Goal: Task Accomplishment & Management: Complete application form

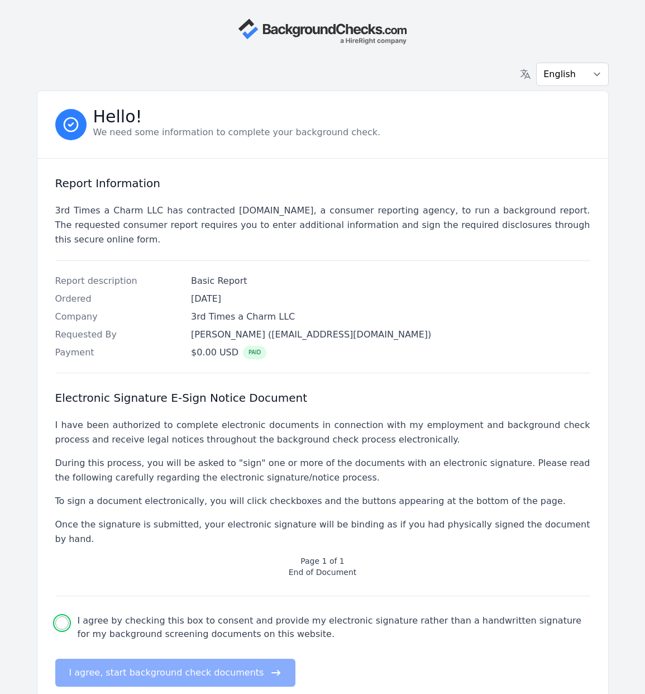
click at [65, 616] on input "I agree by checking this box to consent and provide my electronic signature rat…" at bounding box center [61, 622] width 13 height 13
checkbox input "true"
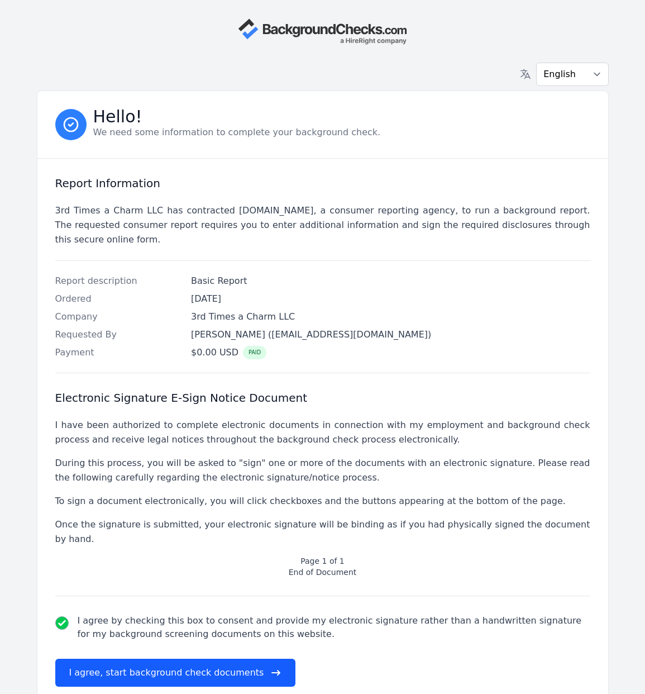
click at [130, 663] on button "I agree, start background check documents" at bounding box center [175, 673] width 241 height 28
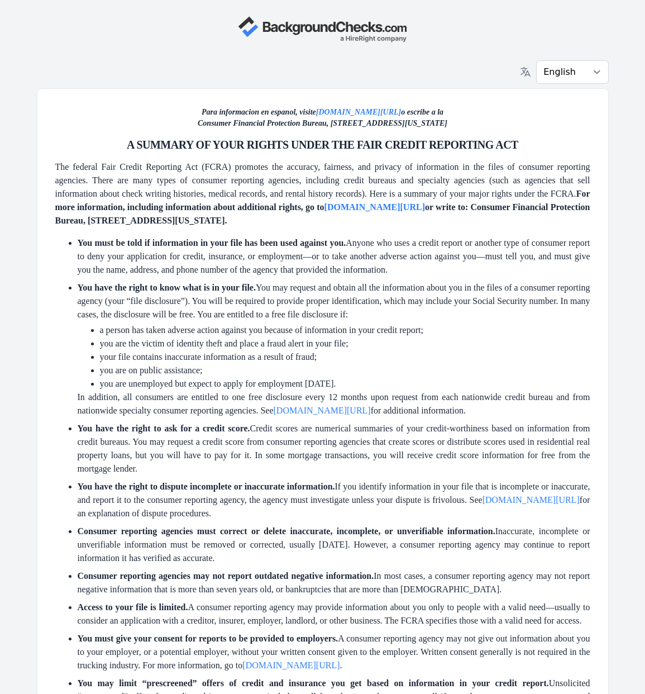
scroll to position [3, 0]
drag, startPoint x: 642, startPoint y: 190, endPoint x: 636, endPoint y: 208, distance: 19.4
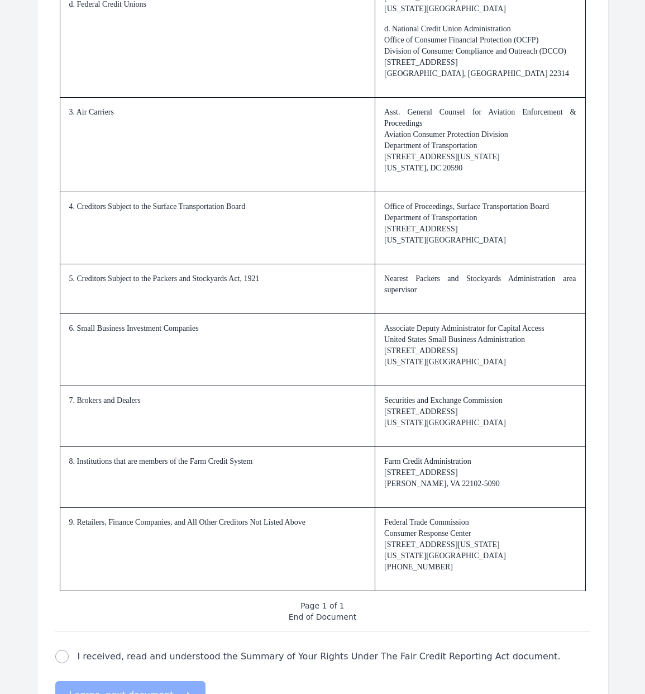
scroll to position [1390, 0]
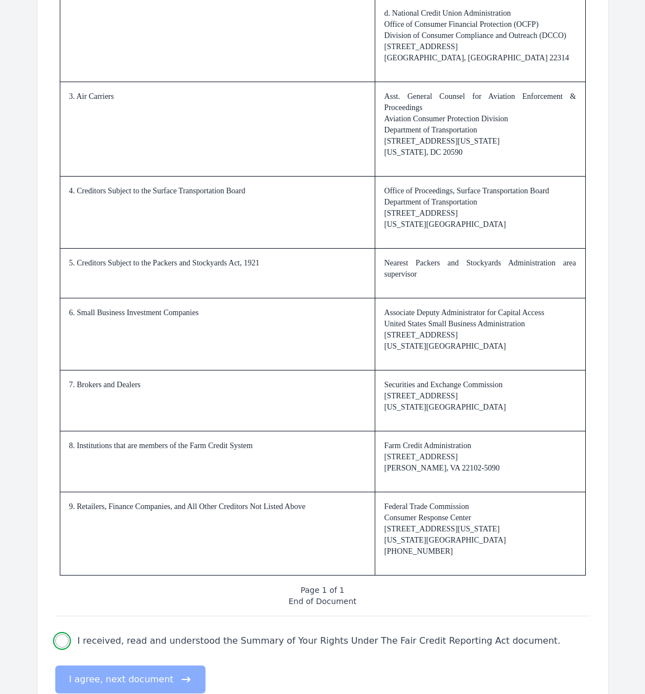
click at [66, 644] on input "I received, read and understood the Summary of Your Rights Under The Fair Credi…" at bounding box center [61, 640] width 13 height 13
checkbox input "true"
click at [112, 680] on button "I agree, next document" at bounding box center [130, 679] width 150 height 28
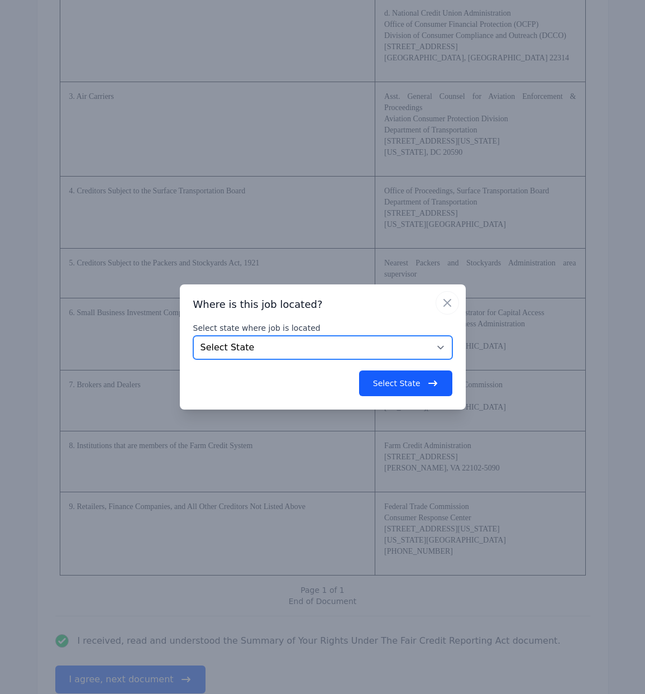
select select "TN"
click at [413, 386] on button "Select State" at bounding box center [405, 383] width 93 height 26
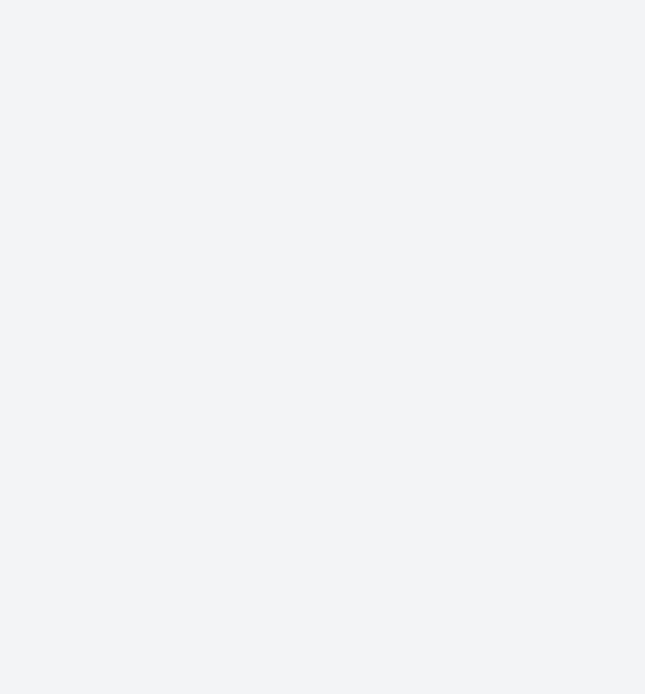
scroll to position [0, 0]
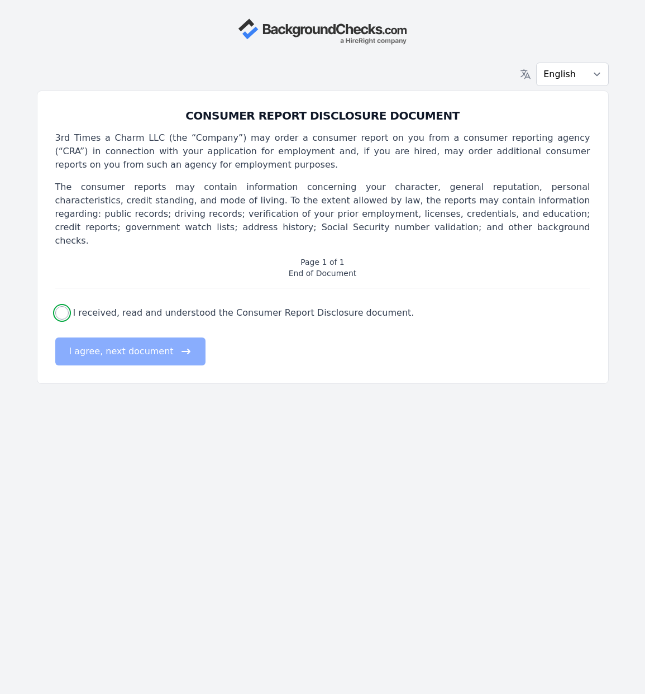
click at [64, 306] on input "I received, read and understood the Consumer Report Disclosure document." at bounding box center [61, 312] width 13 height 13
checkbox input "true"
click at [121, 341] on button "I agree, next document" at bounding box center [130, 351] width 150 height 28
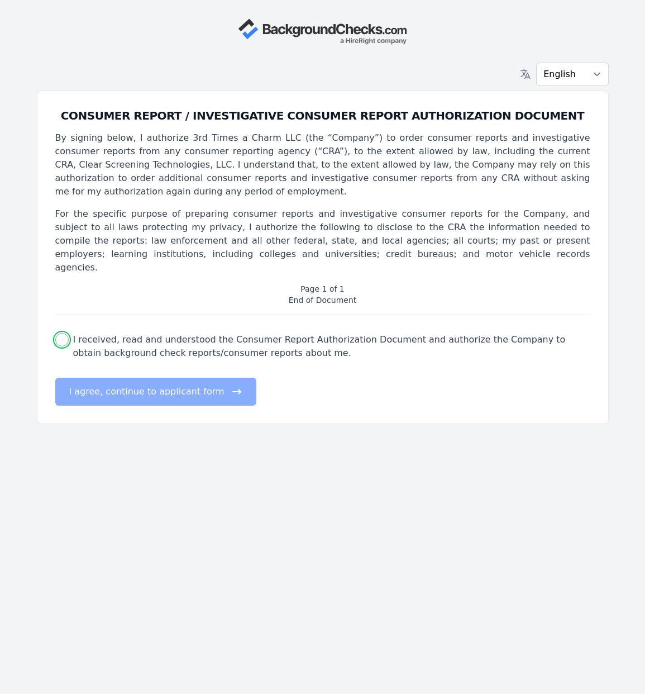
click at [66, 333] on input "I received, read and understood the Consumer Report Authorization Document and …" at bounding box center [61, 339] width 13 height 13
checkbox input "true"
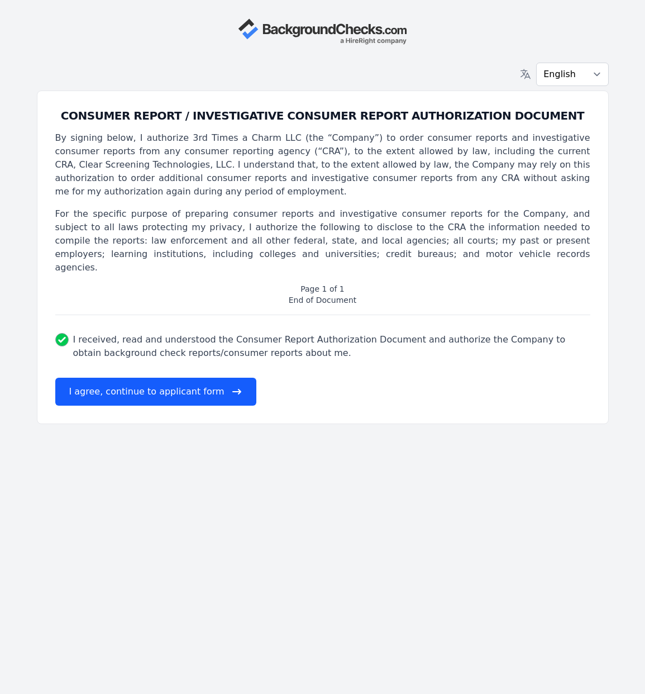
click at [169, 384] on button "I agree, continue to applicant form" at bounding box center [155, 392] width 201 height 28
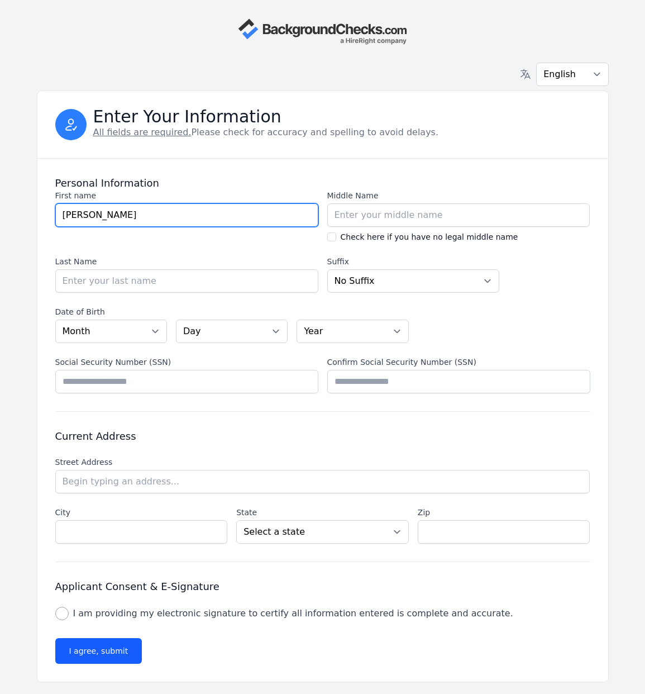
drag, startPoint x: 94, startPoint y: 218, endPoint x: 61, endPoint y: 218, distance: 32.4
click at [63, 218] on input "[PERSON_NAME]" at bounding box center [186, 214] width 263 height 23
type input "[PERSON_NAME]"
click at [150, 251] on section "First name First name [PERSON_NAME] Middle Name Middle Name Check here if you h…" at bounding box center [322, 241] width 535 height 103
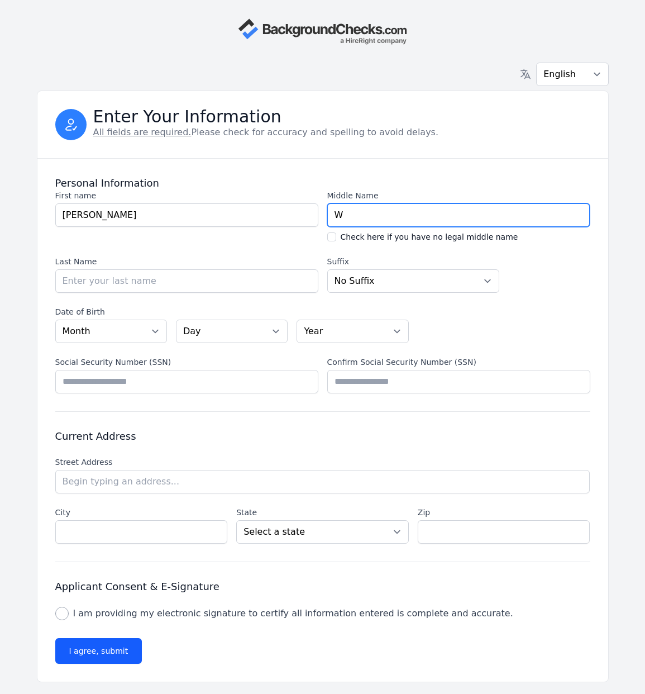
scroll to position [0, 1]
type input "W"
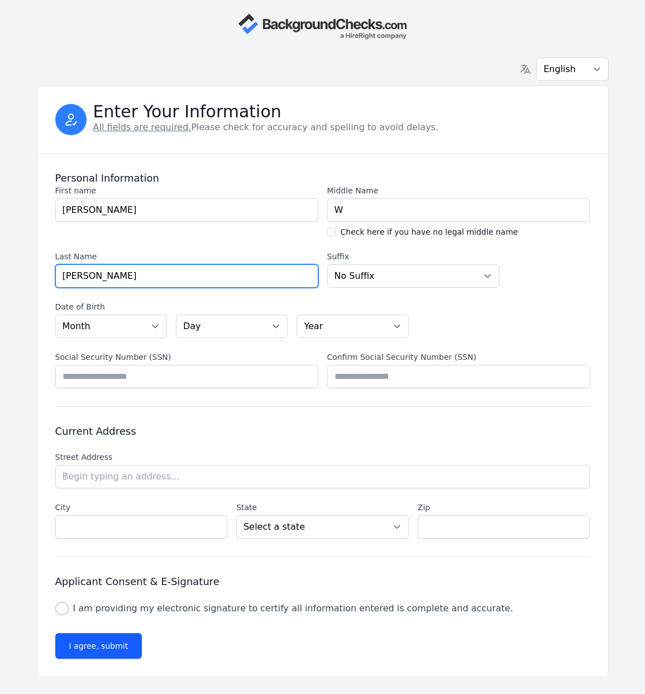
scroll to position [5, 0]
type input "[PERSON_NAME]"
click at [228, 408] on div "Current Address Street Address Street Address City City State State Select a st…" at bounding box center [322, 482] width 535 height 150
select select "05"
select select "28"
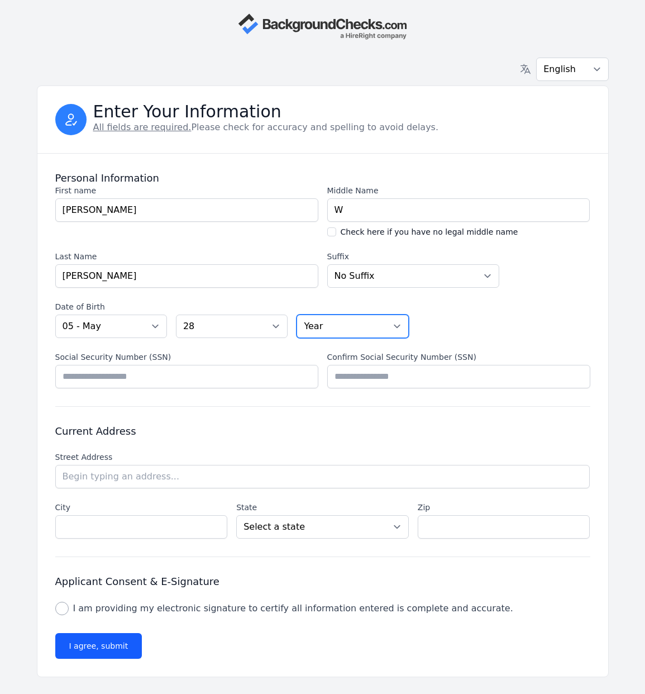
select select "1961"
click at [80, 380] on input "Social Security Number (SSN)" at bounding box center [186, 376] width 263 height 23
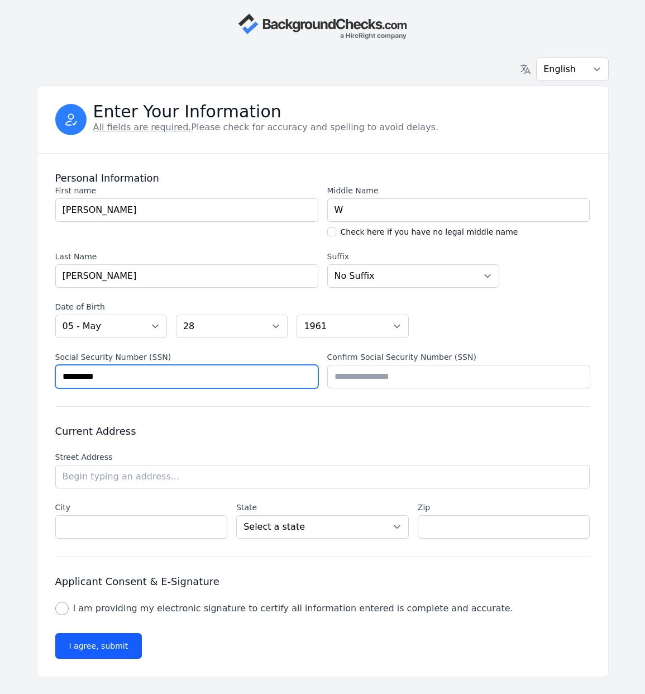
type input "*********"
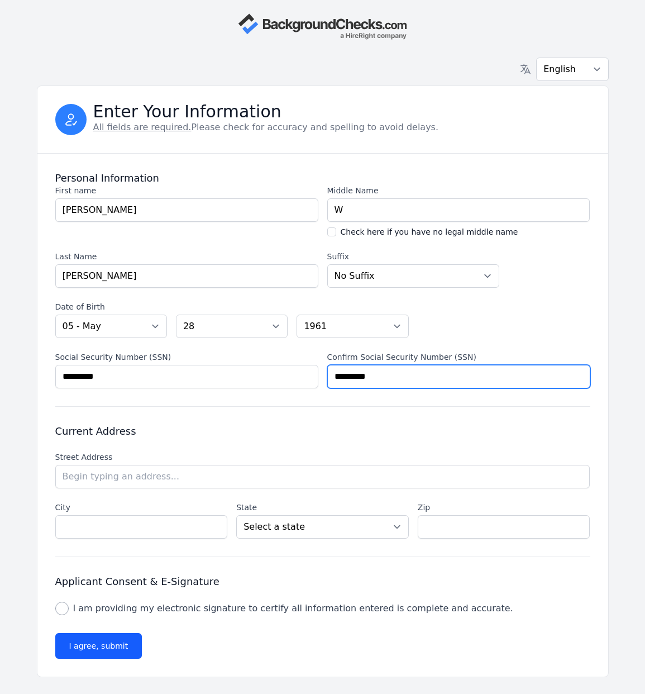
type input "*********"
click at [0, 0] on li "[STREET_ADDRESS]" at bounding box center [0, 0] width 0 height 0
type input "[STREET_ADDRESS]"
type input "Murfreesboro"
select select "TN"
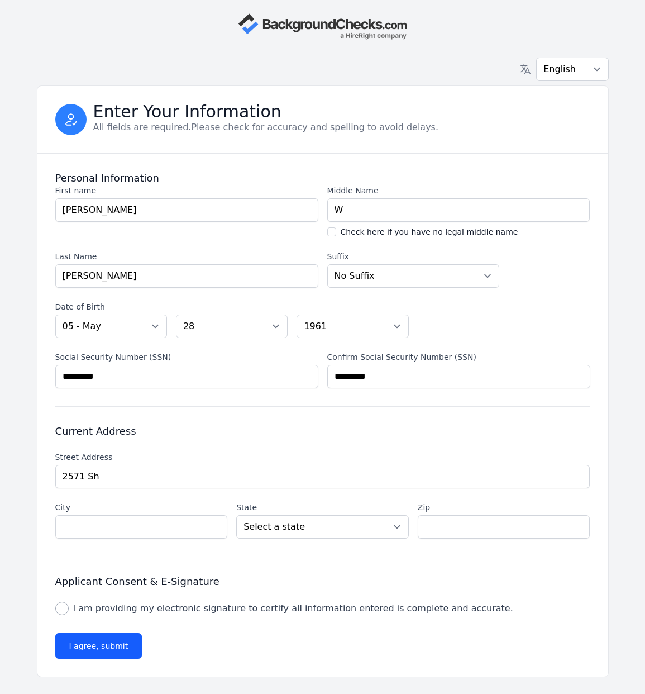
type input "37127"
click at [63, 608] on input "I am providing my electronic signature to certify all information entered is co…" at bounding box center [61, 608] width 13 height 13
checkbox input "true"
click at [107, 645] on button "I agree, submit" at bounding box center [98, 646] width 87 height 26
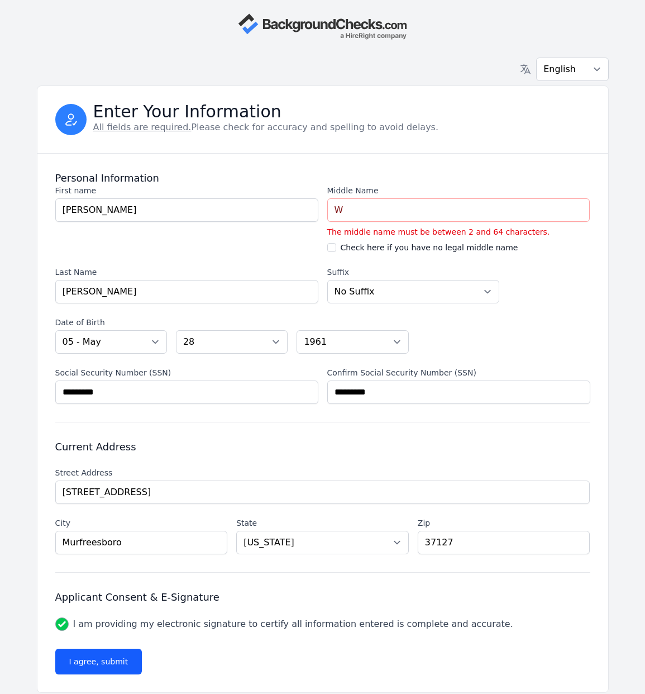
scroll to position [22, 0]
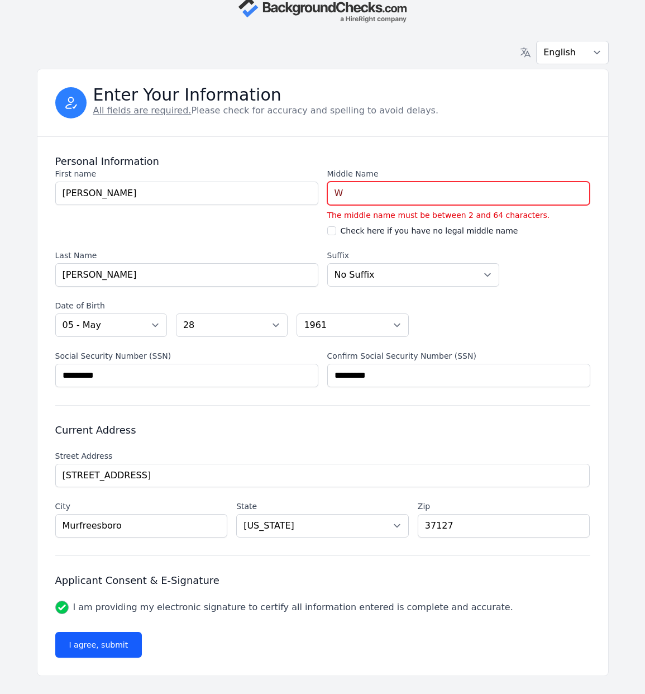
click at [370, 196] on input "W" at bounding box center [458, 193] width 263 height 23
drag, startPoint x: 373, startPoint y: 195, endPoint x: 322, endPoint y: 193, distance: 51.4
click at [323, 193] on section "First name First name [PERSON_NAME] Middle Name Middle Name W The middle name m…" at bounding box center [322, 227] width 535 height 118
click at [97, 645] on button "I agree, submit" at bounding box center [98, 645] width 87 height 26
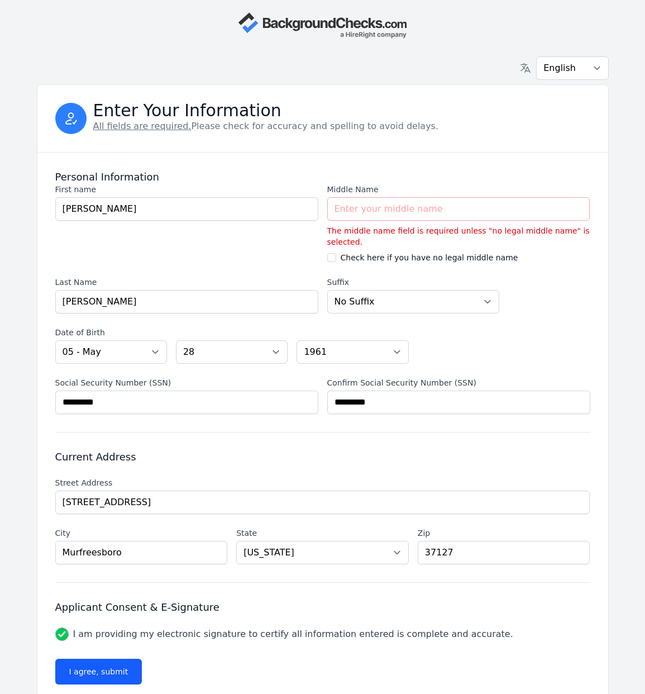
scroll to position [33, 0]
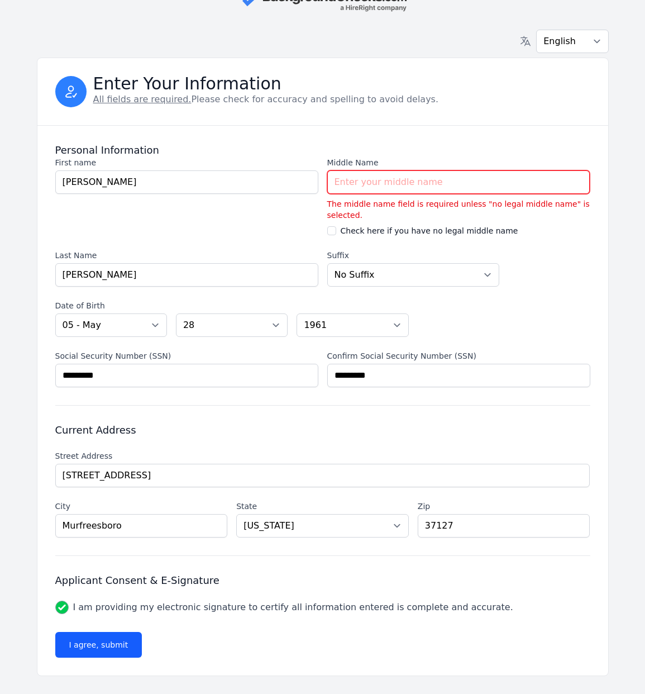
click at [339, 183] on input "Middle Name" at bounding box center [458, 181] width 263 height 23
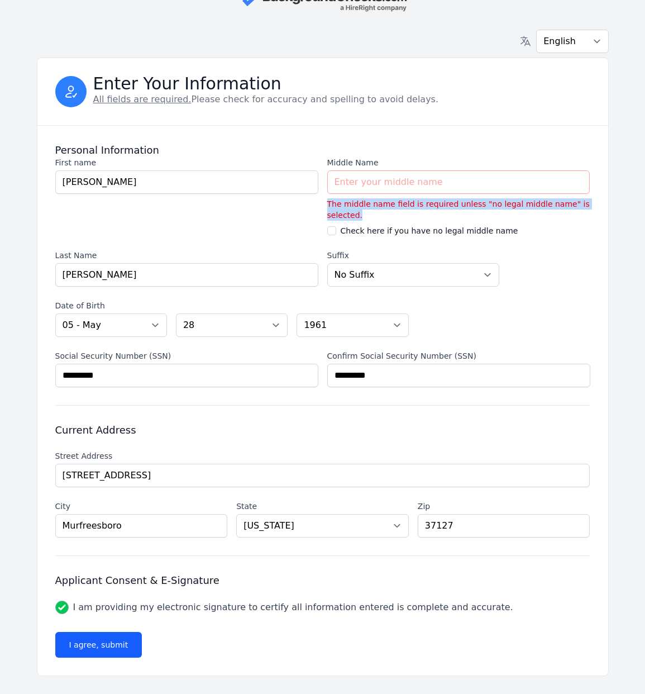
drag, startPoint x: 325, startPoint y: 204, endPoint x: 389, endPoint y: 215, distance: 65.1
click at [389, 215] on section "First name First name [PERSON_NAME] Middle Name Middle Name The middle name fie…" at bounding box center [322, 222] width 535 height 130
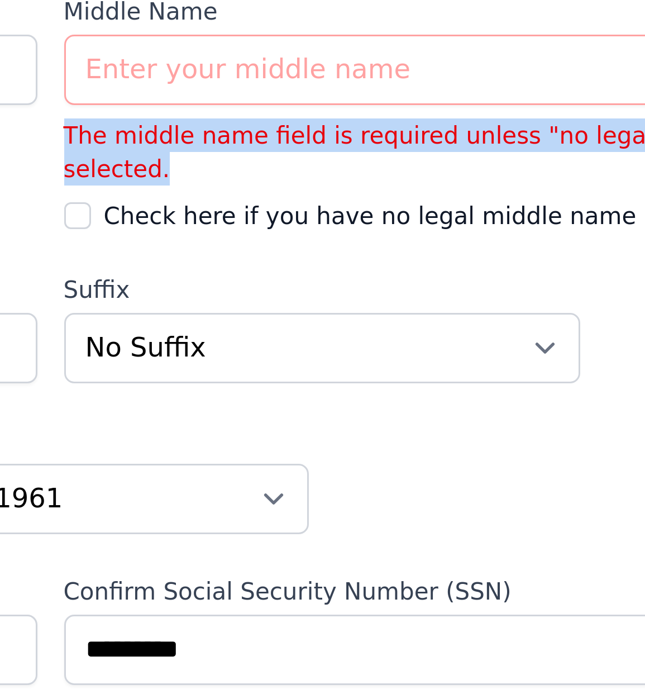
click at [327, 221] on p "The middle name field is required unless "no legal middle name" is selected." at bounding box center [458, 232] width 263 height 22
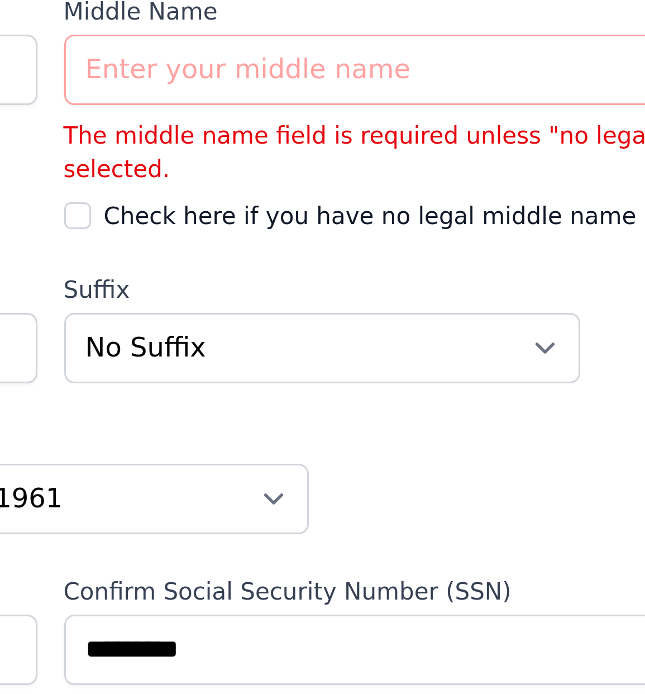
click at [55, 179] on div "First name First name [PERSON_NAME]" at bounding box center [186, 218] width 263 height 79
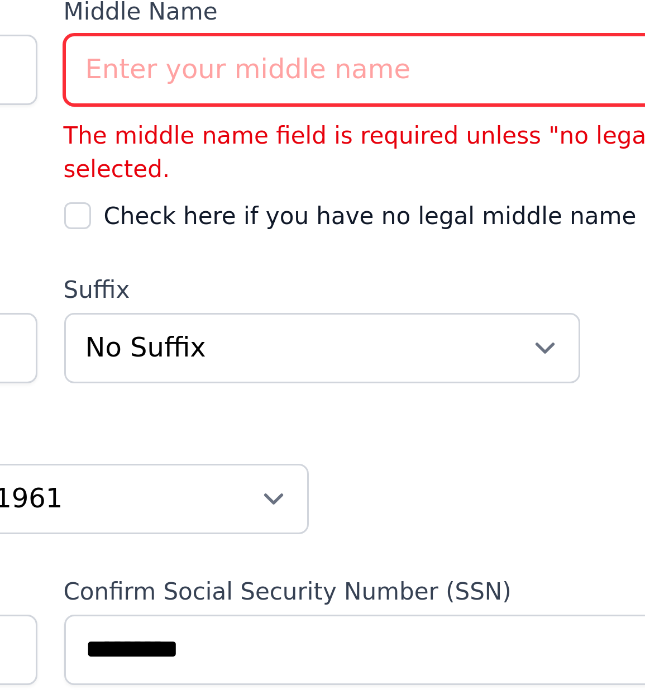
click at [327, 193] on input "Middle Name" at bounding box center [458, 204] width 263 height 23
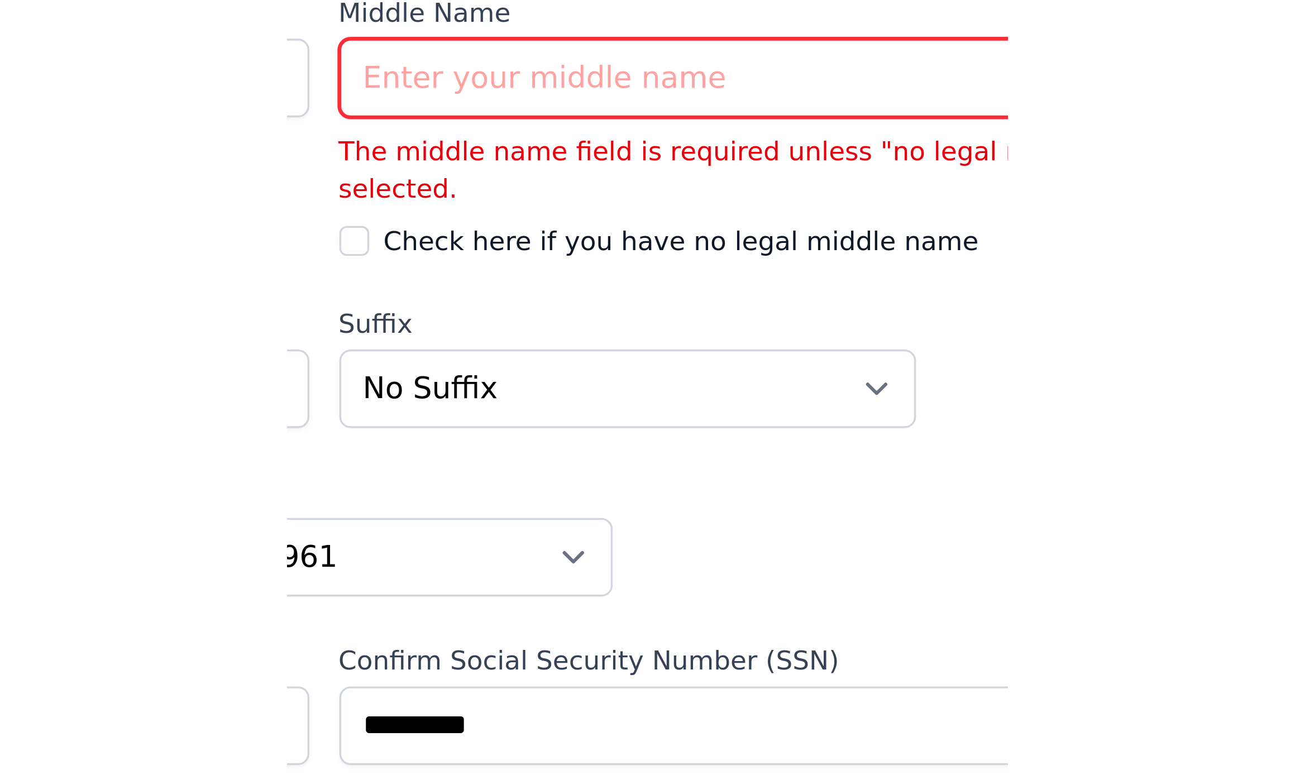
scroll to position [0, 0]
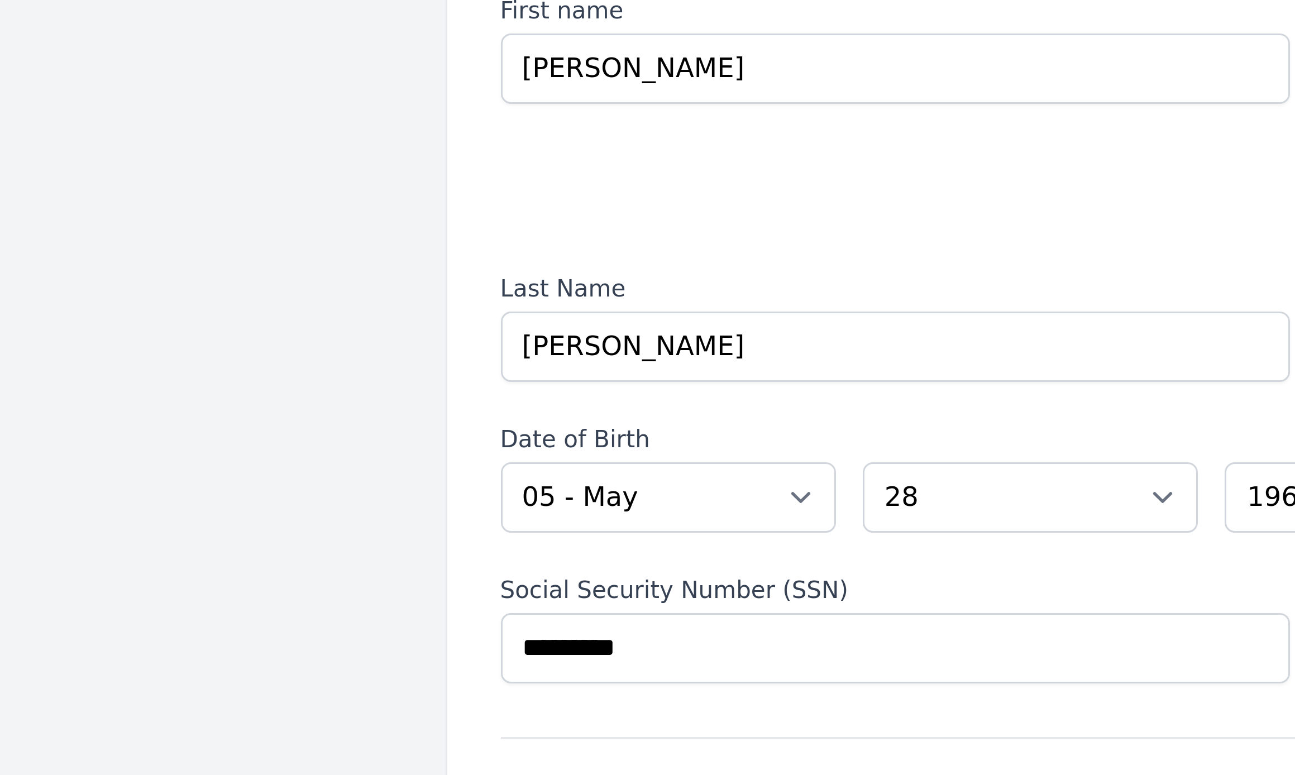
click at [49, 149] on body "English Español Français Enter Your Information All fields are required. Please…" at bounding box center [647, 387] width 1295 height 775
click at [68, 151] on body "English Español Français Enter Your Information All fields are required. Please…" at bounding box center [647, 387] width 1295 height 775
click at [45, 87] on body "English Español Français Enter Your Information All fields are required. Please…" at bounding box center [647, 387] width 1295 height 775
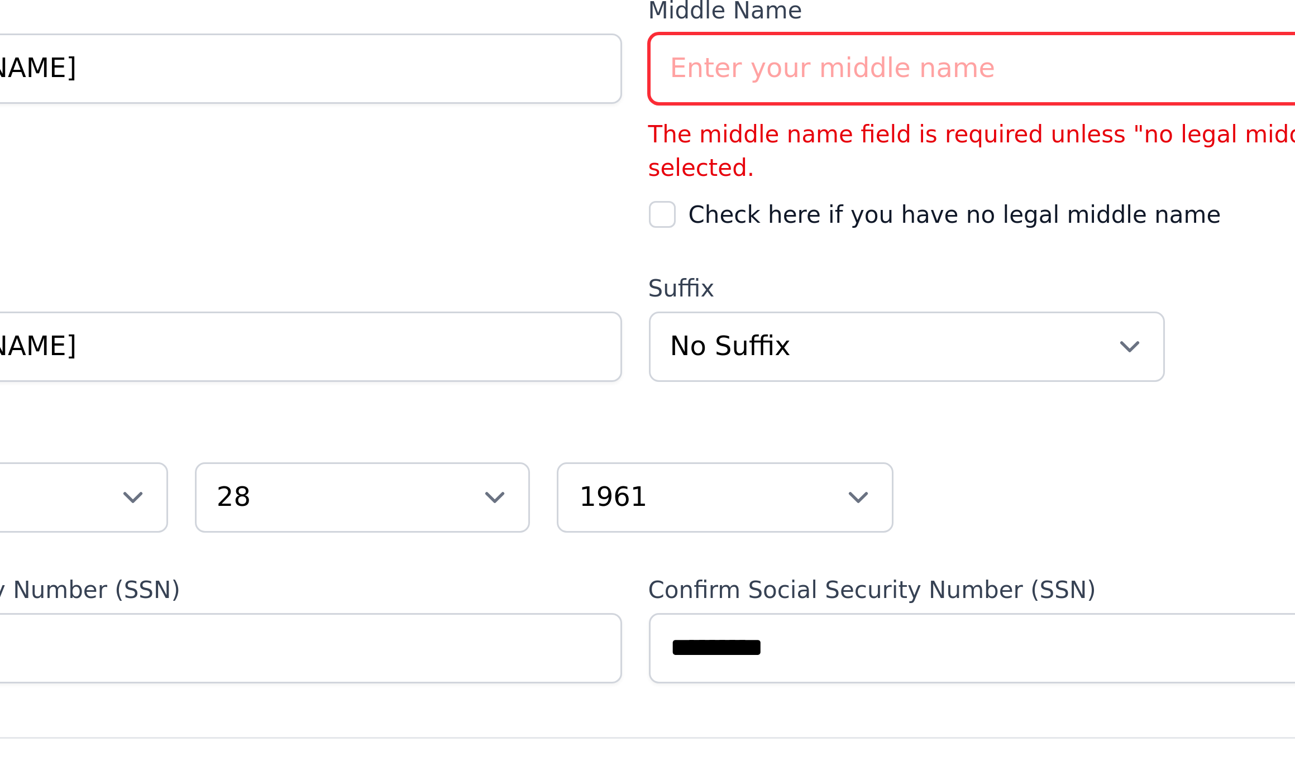
click at [645, 203] on input "Middle Name" at bounding box center [783, 214] width 263 height 23
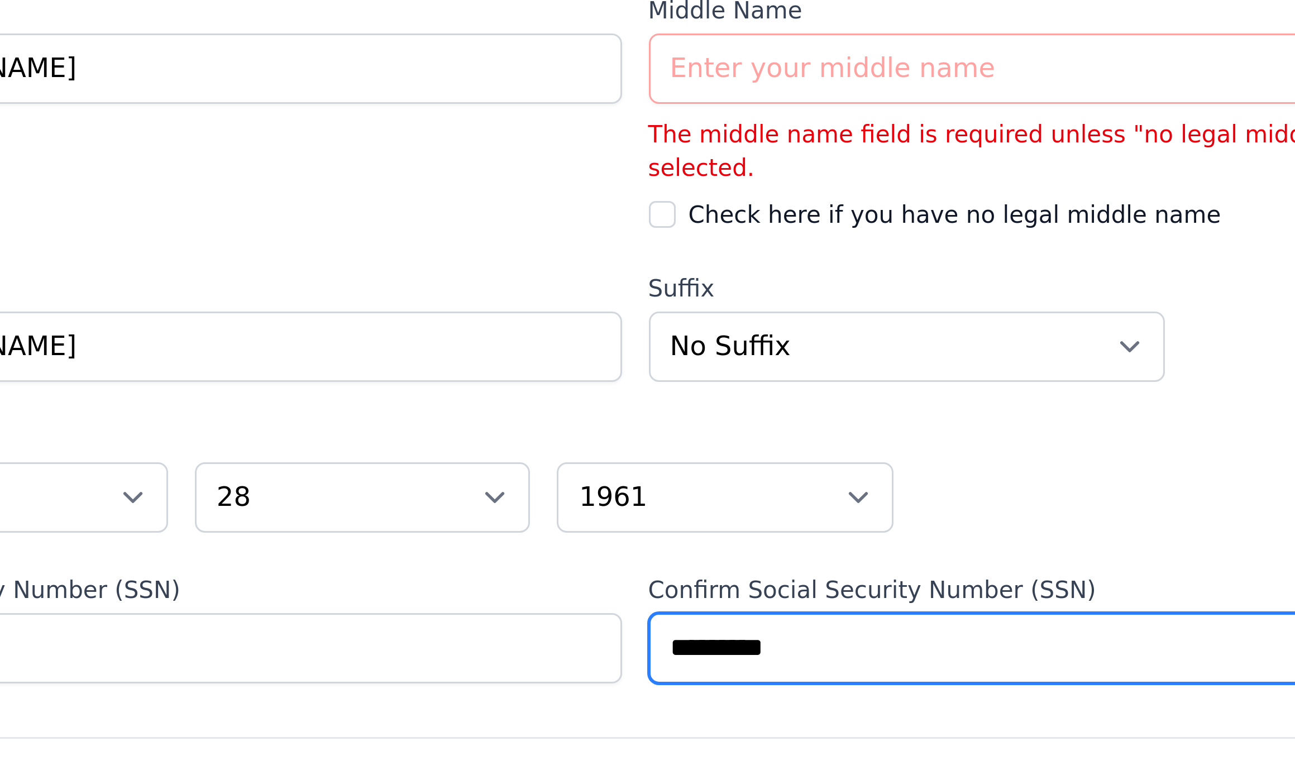
drag, startPoint x: 222, startPoint y: 216, endPoint x: 279, endPoint y: 215, distance: 57.0
click at [645, 397] on input "*********" at bounding box center [783, 408] width 263 height 23
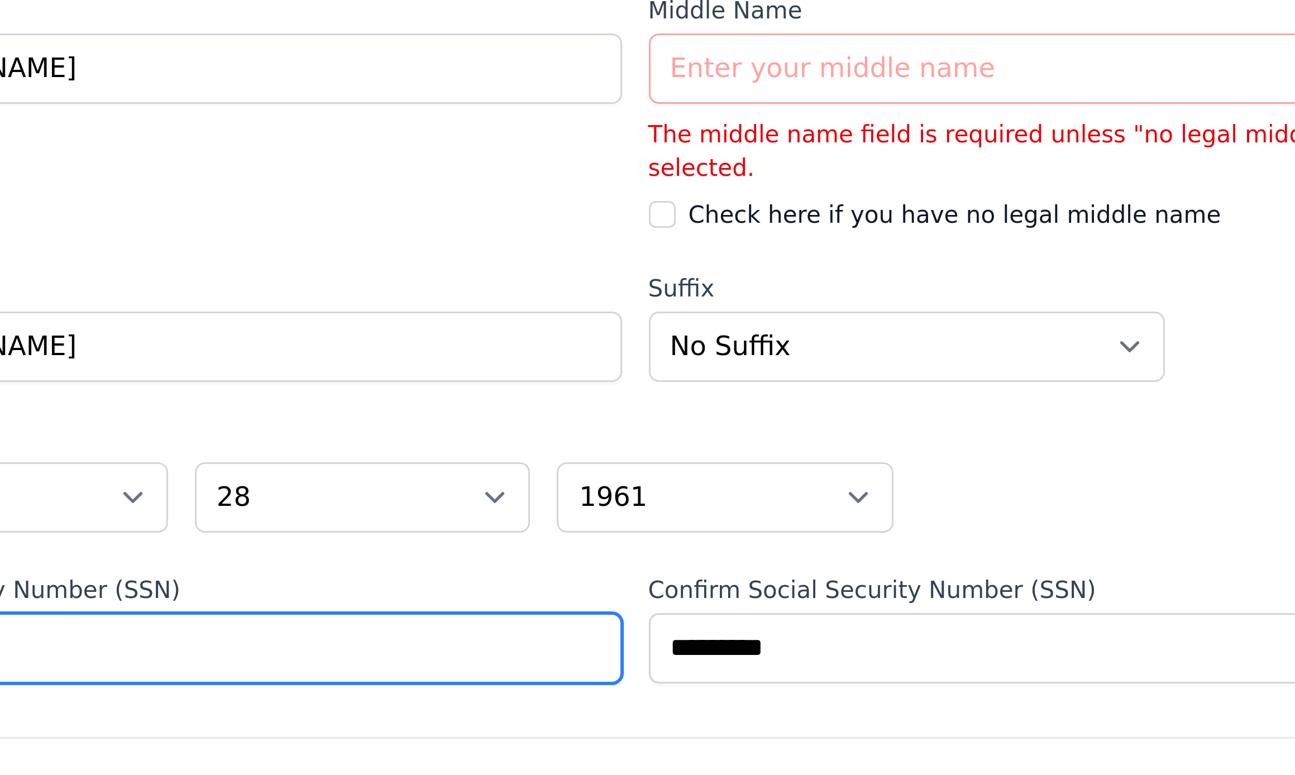
click at [380, 397] on input "*********" at bounding box center [511, 408] width 263 height 23
paste input "text"
type input "*********"
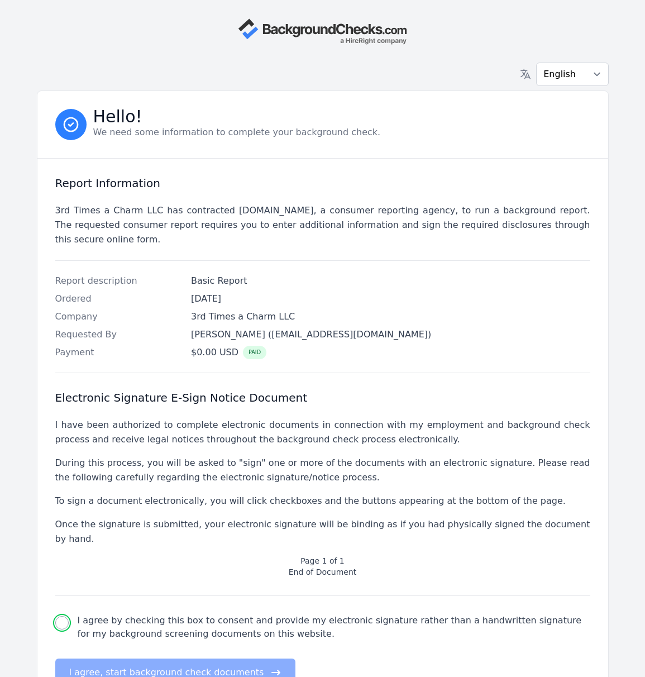
click at [66, 616] on input "I agree by checking this box to consent and provide my electronic signature rat…" at bounding box center [61, 622] width 13 height 13
checkbox input "true"
click at [118, 659] on button "I agree, start background check documents" at bounding box center [175, 673] width 241 height 28
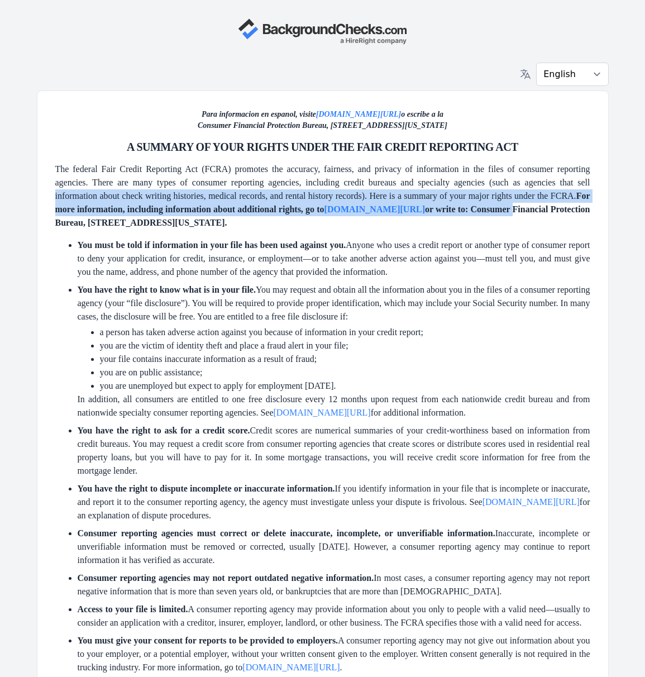
drag, startPoint x: 640, startPoint y: 179, endPoint x: 642, endPoint y: 205, distance: 25.8
drag, startPoint x: 641, startPoint y: 201, endPoint x: 643, endPoint y: 213, distance: 12.4
drag, startPoint x: 640, startPoint y: 204, endPoint x: 637, endPoint y: 218, distance: 14.2
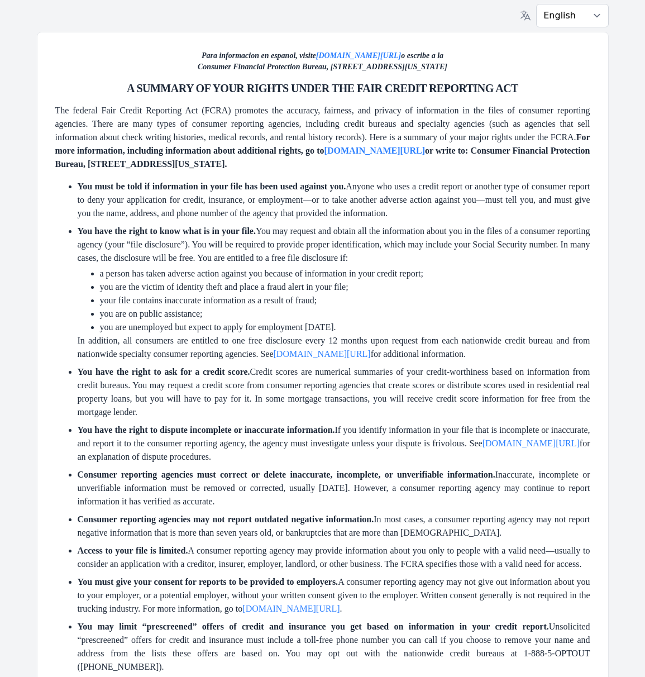
scroll to position [65, 0]
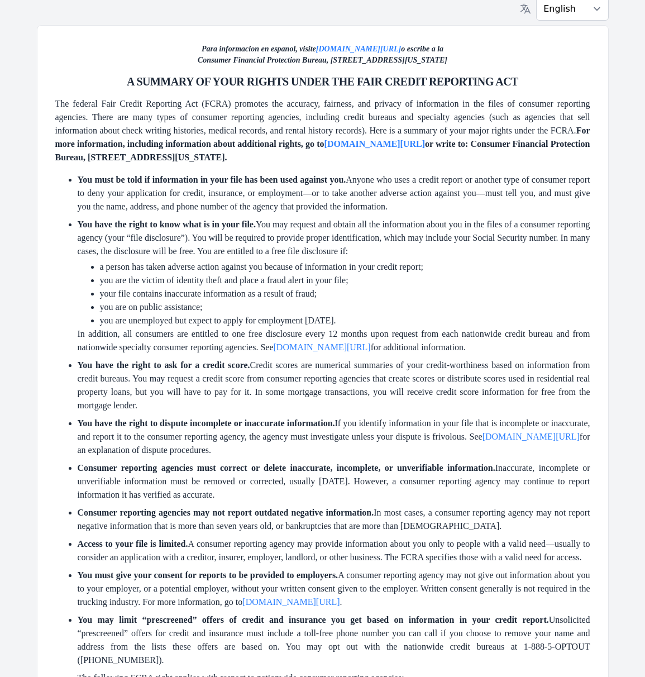
drag, startPoint x: 641, startPoint y: 172, endPoint x: 639, endPoint y: 198, distance: 25.8
drag, startPoint x: 640, startPoint y: 198, endPoint x: 641, endPoint y: 210, distance: 12.3
drag, startPoint x: 492, startPoint y: 538, endPoint x: 499, endPoint y: 553, distance: 16.5
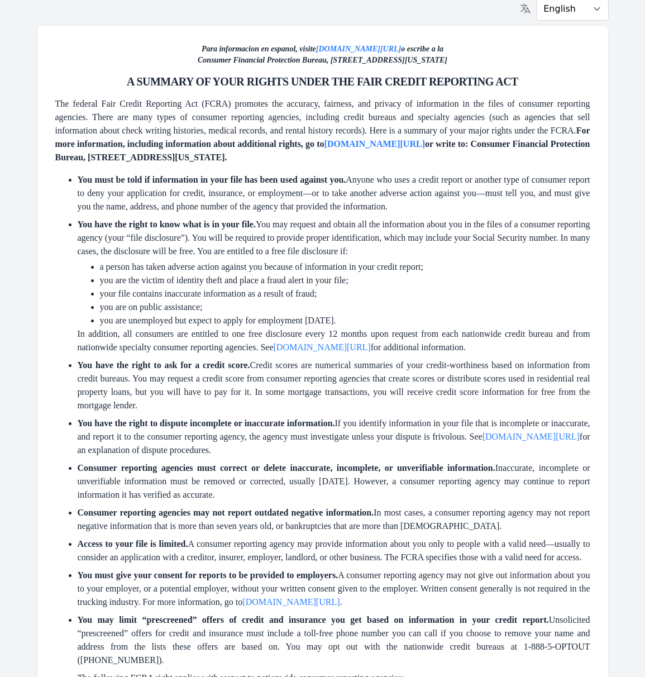
click at [492, 538] on li "Access to your file is limited. A consumer reporting agency may provide informa…" at bounding box center [334, 550] width 513 height 27
click at [500, 671] on p "The following FCRA right applies with respect to nationwide consumer reporting …" at bounding box center [334, 677] width 513 height 13
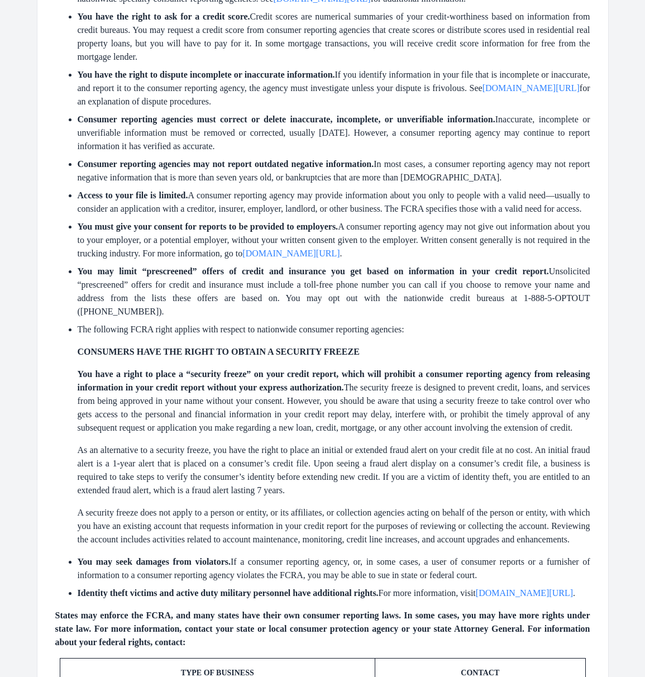
scroll to position [778, 0]
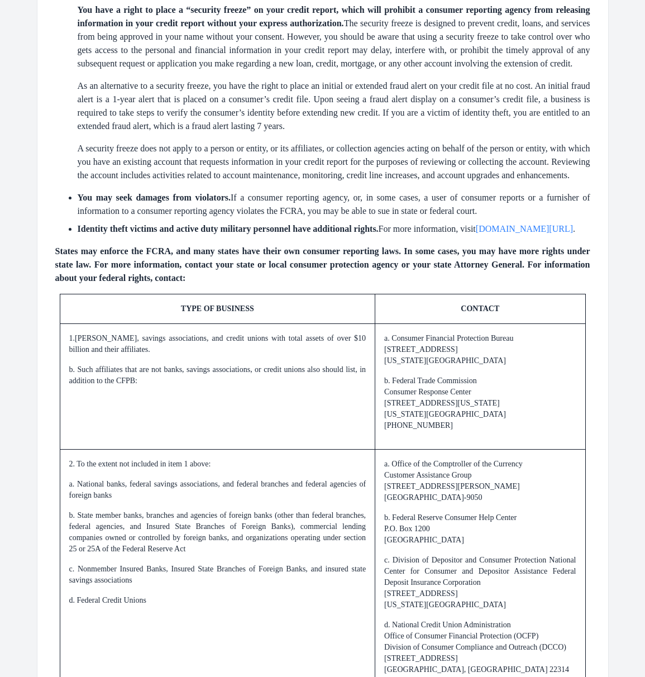
drag, startPoint x: 641, startPoint y: 338, endPoint x: 642, endPoint y: 352, distance: 14.0
click at [642, 352] on div "English Español Français Para informacion en espanol, visite [DOMAIN_NAME][URL]…" at bounding box center [322, 281] width 645 height 2119
drag, startPoint x: 641, startPoint y: 265, endPoint x: 631, endPoint y: 278, distance: 16.0
click at [641, 272] on div "English Español Français Para informacion en espanol, visite [DOMAIN_NAME][URL]…" at bounding box center [322, 281] width 645 height 2119
drag, startPoint x: 623, startPoint y: 375, endPoint x: 620, endPoint y: 380, distance: 6.5
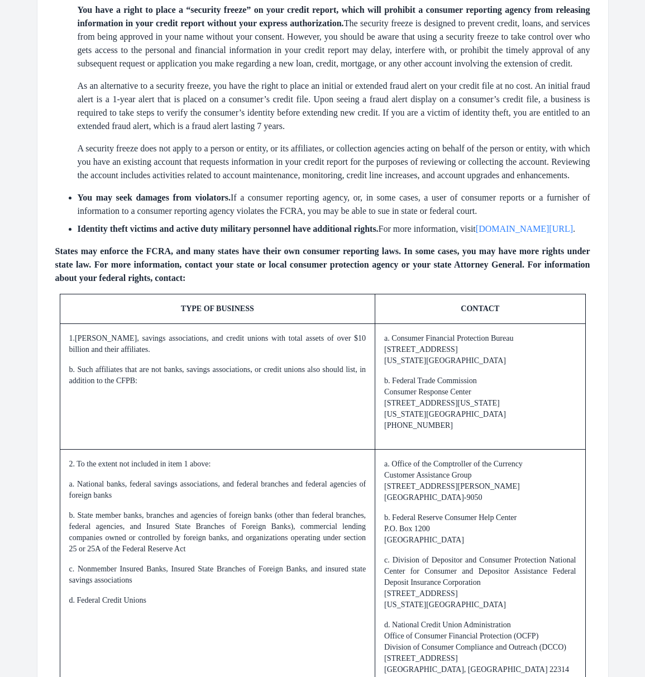
click at [623, 375] on main "English Español Français Para informacion en espanol, visite www.consumerfinanc…" at bounding box center [322, 301] width 609 height 2043
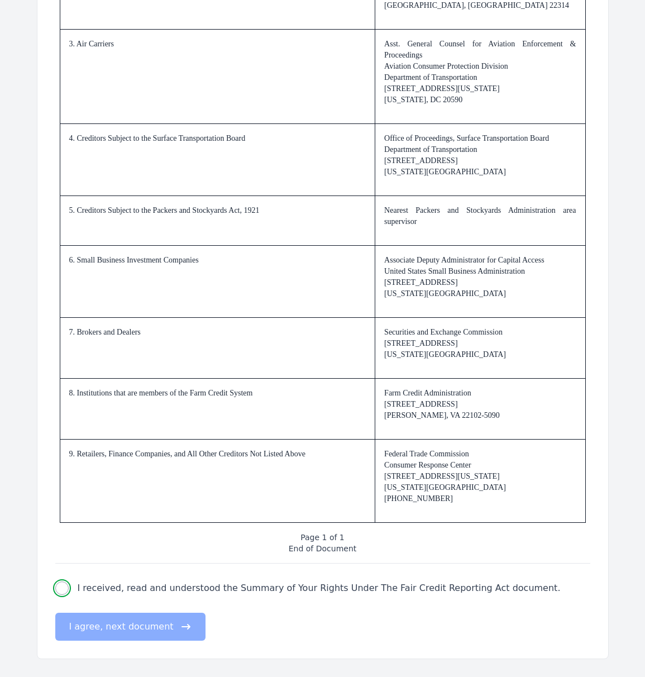
click at [62, 591] on input "I received, read and understood the Summary of Your Rights Under The Fair Credi…" at bounding box center [61, 588] width 13 height 13
checkbox input "true"
click at [107, 628] on button "I agree, next document" at bounding box center [130, 627] width 150 height 28
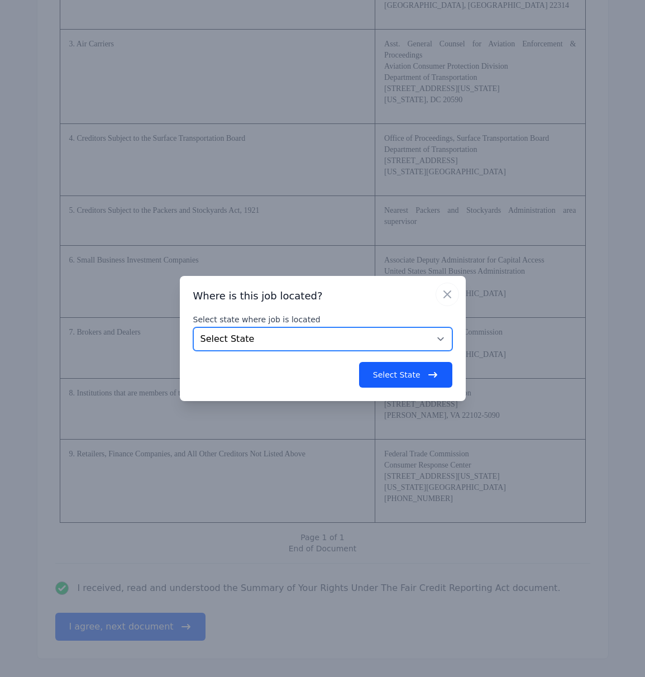
select select "TN"
click at [413, 375] on button "Select State" at bounding box center [405, 375] width 93 height 26
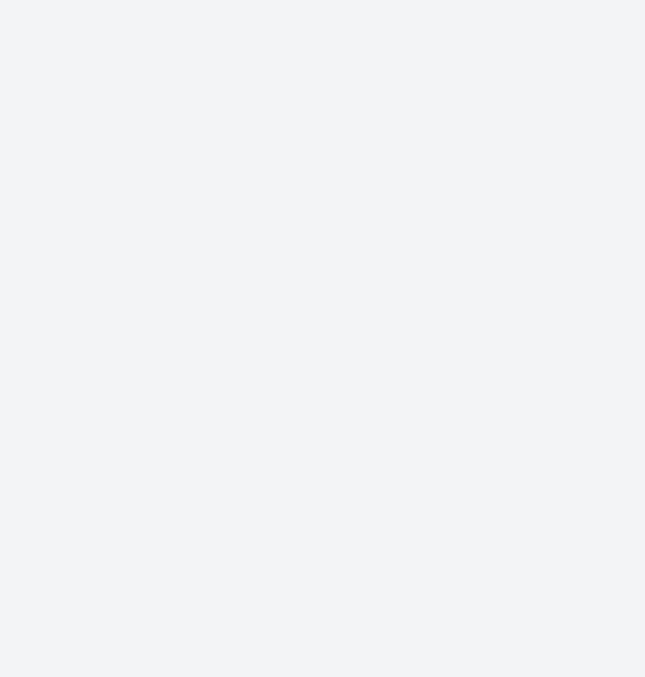
scroll to position [0, 0]
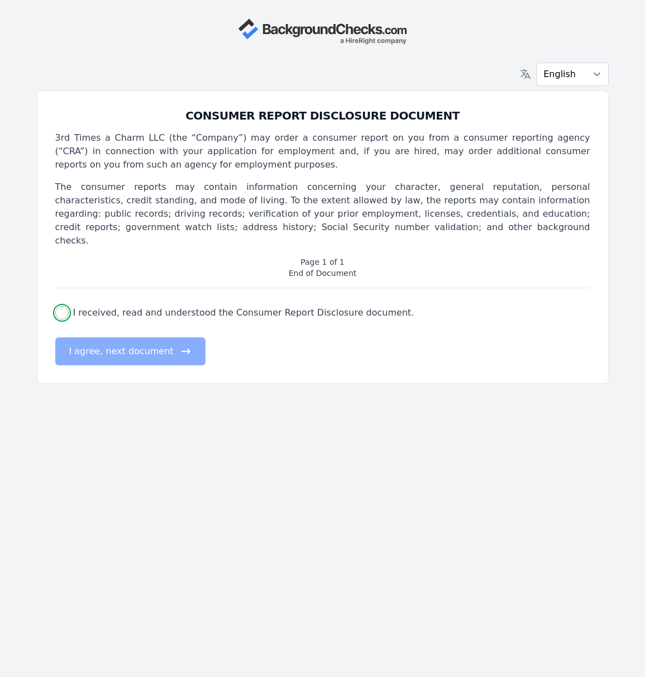
click at [62, 306] on input "I received, read and understood the Consumer Report Disclosure document." at bounding box center [61, 312] width 13 height 13
checkbox input "true"
click at [108, 339] on button "I agree, next document" at bounding box center [130, 351] width 150 height 28
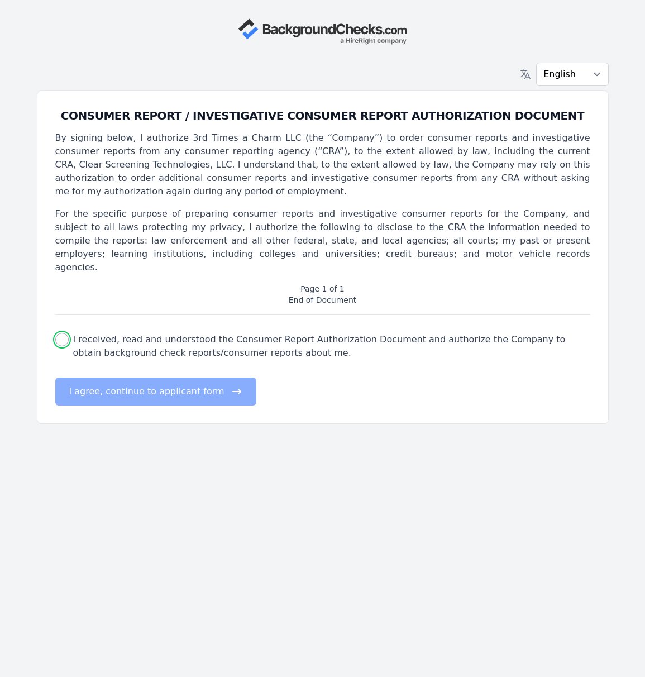
click at [64, 333] on input "I received, read and understood the Consumer Report Authorization Document and …" at bounding box center [61, 339] width 13 height 13
checkbox input "true"
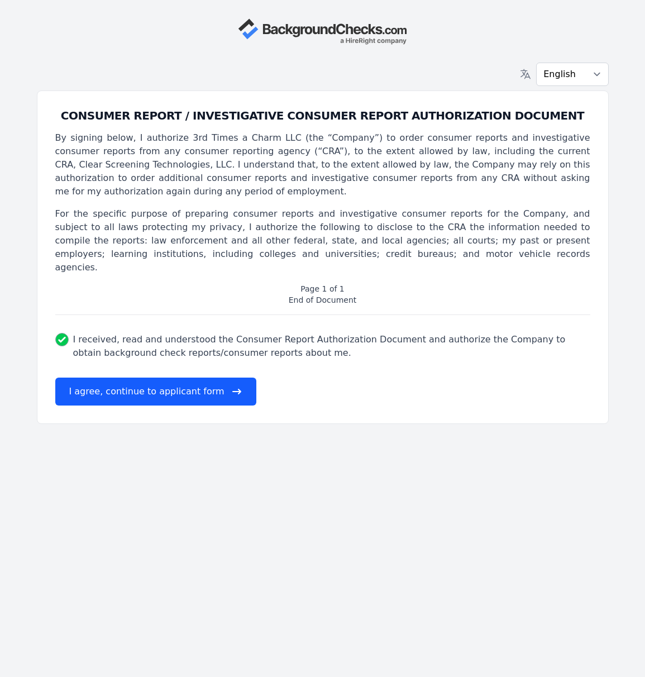
click at [138, 383] on button "I agree, continue to applicant form" at bounding box center [155, 392] width 201 height 28
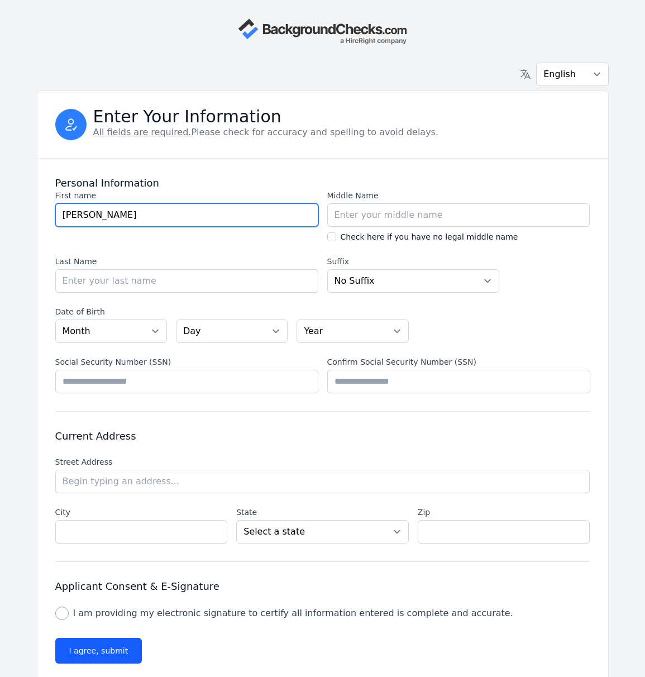
scroll to position [0, 1]
type input "Jeffery"
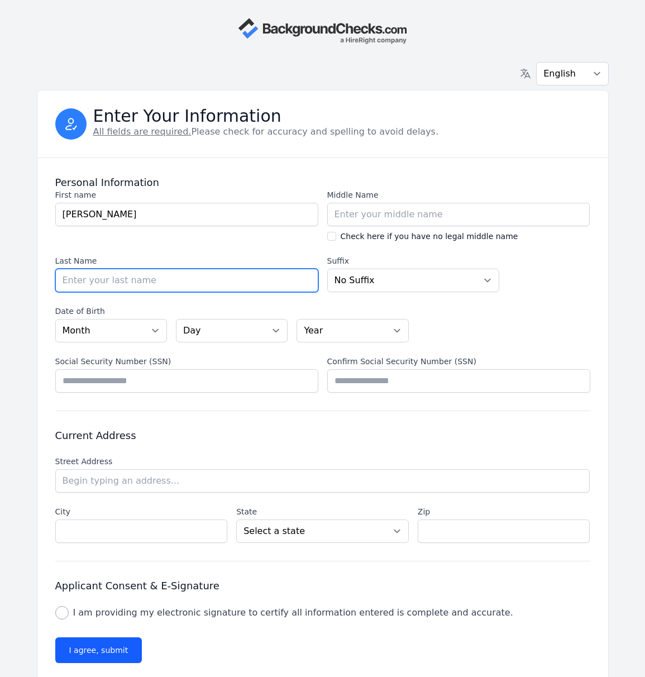
scroll to position [1, 0]
type input "taylor"
click at [361, 310] on label "Date of Birth" at bounding box center [232, 311] width 354 height 11
click at [167, 319] on select "Month [DATE] - [DATE] - [DATE] - [DATE] - [DATE] - [DATE] - [DATE] - [DATE] - […" at bounding box center [111, 330] width 112 height 23
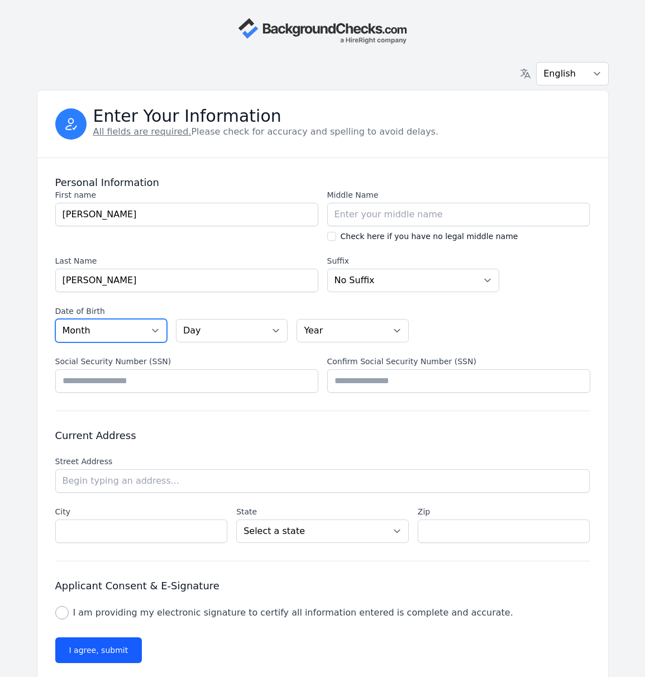
select select "05"
select select "28"
select select "1961"
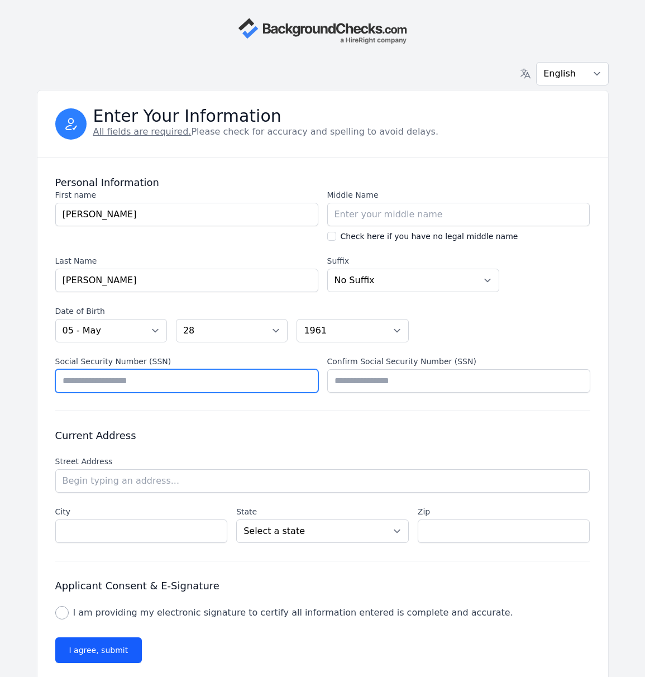
click at [92, 383] on input "Social Security Number (SSN)" at bounding box center [186, 380] width 263 height 23
type input "*********"
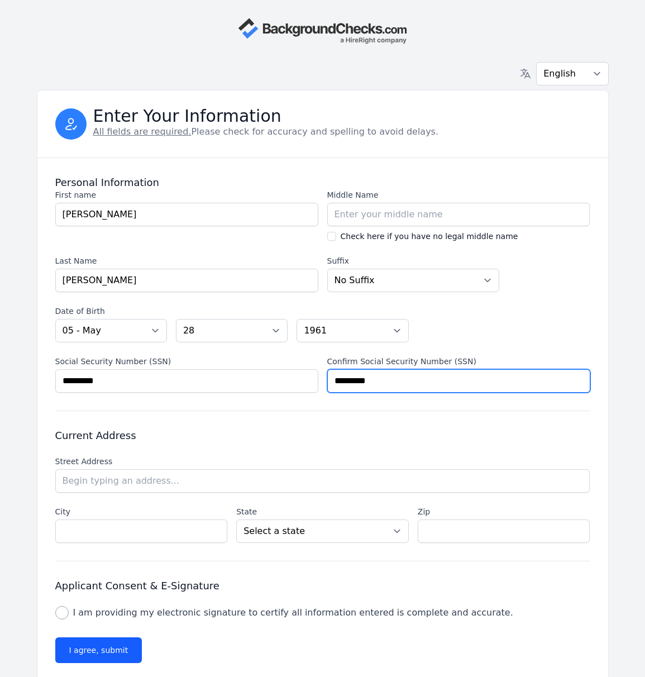
type input "*********"
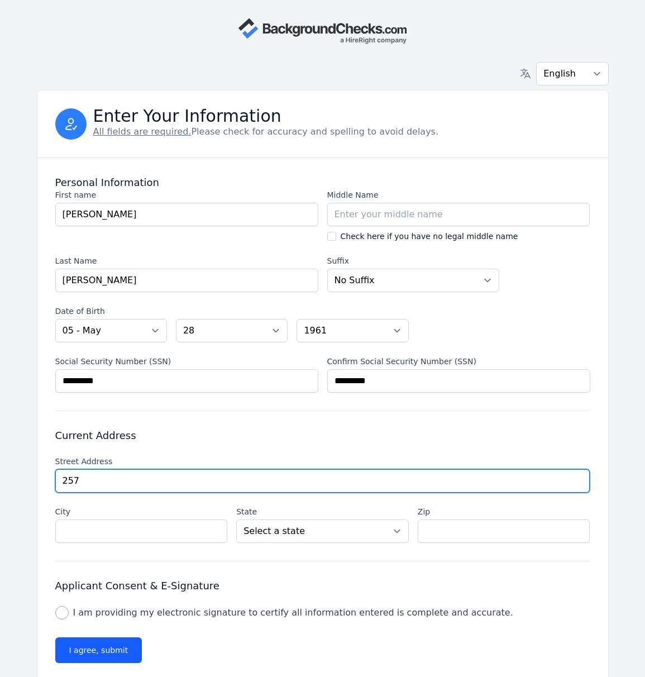
type input "2571"
type input "[STREET_ADDRESS]"
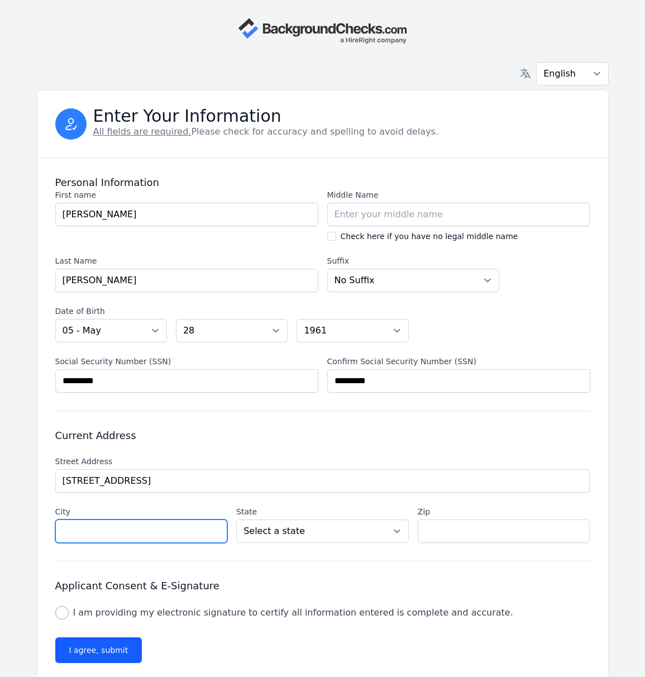
type input "Murfreesboro"
select select "TN"
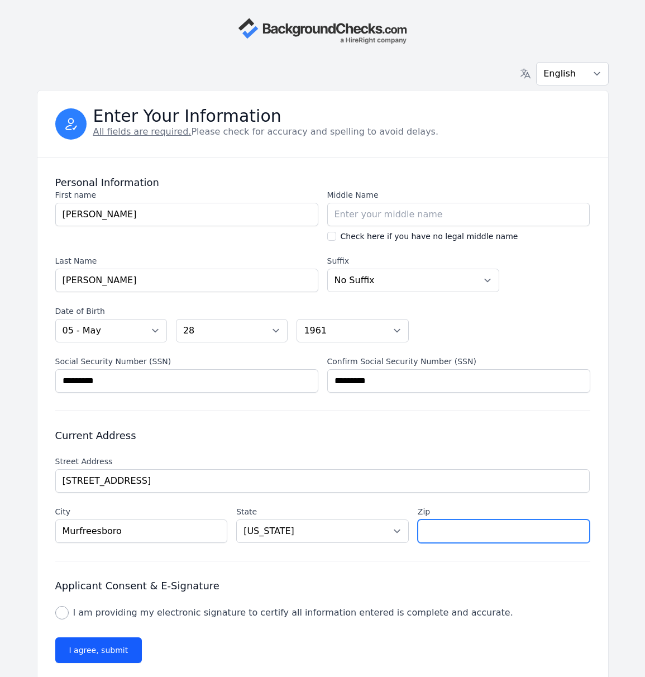
type input "37127"
click at [65, 613] on input "I am providing my electronic signature to certify all information entered is co…" at bounding box center [61, 612] width 13 height 13
checkbox input "true"
click at [92, 652] on button "I agree, submit" at bounding box center [98, 650] width 87 height 26
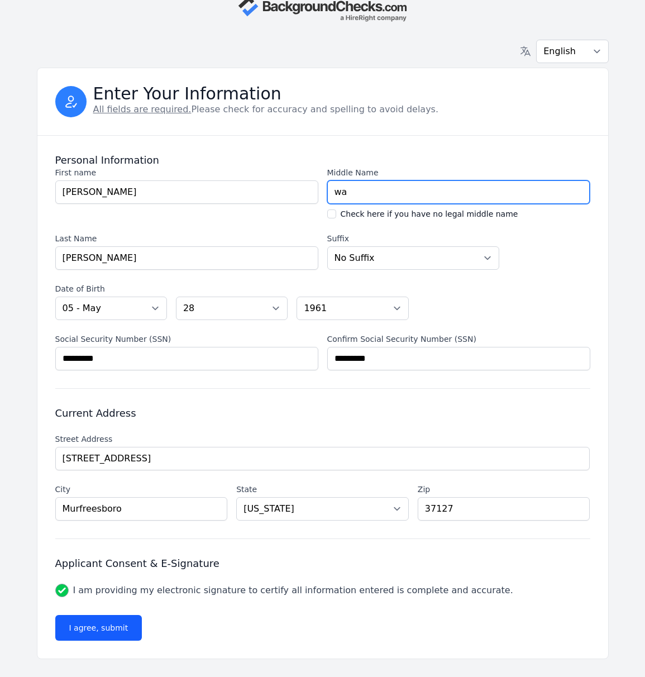
scroll to position [23, 0]
type input "wayne"
click at [96, 627] on button "I agree, submit" at bounding box center [98, 628] width 87 height 26
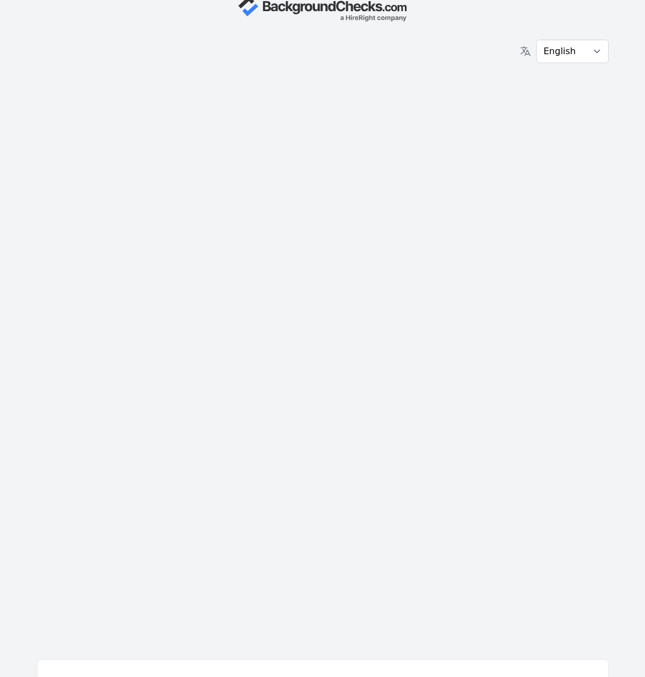
scroll to position [0, 0]
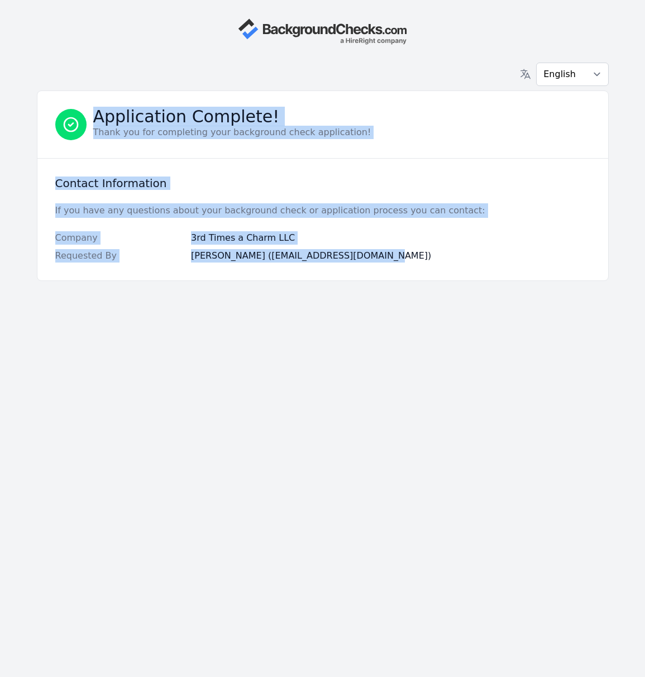
drag, startPoint x: 15, startPoint y: 113, endPoint x: 396, endPoint y: 279, distance: 415.5
click at [396, 279] on div "English Español Français Application Complete! Thank you for completing your ba…" at bounding box center [322, 338] width 645 height 677
copy div "Application Complete! Thank you for completing your background check applicatio…"
